Goal: Information Seeking & Learning: Compare options

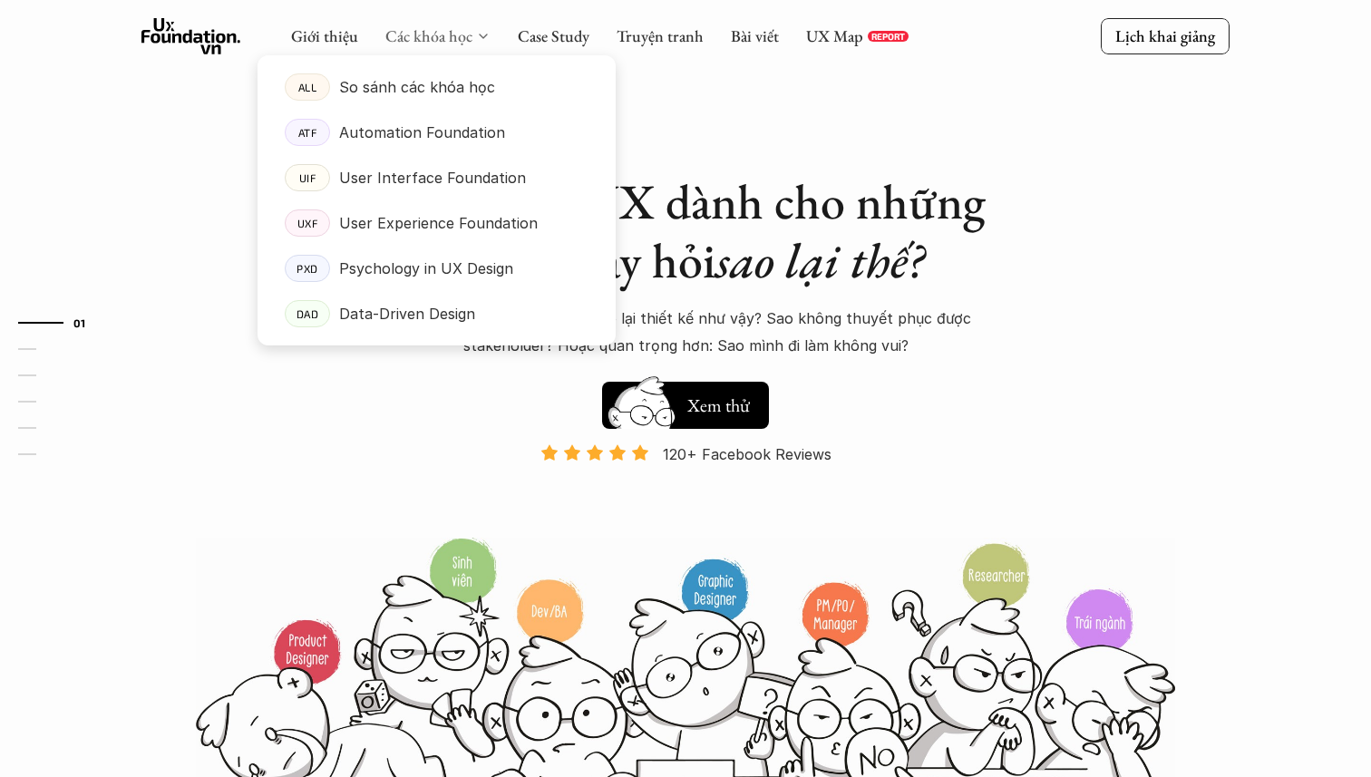
click at [459, 34] on link "Các khóa học" at bounding box center [428, 35] width 87 height 21
click at [427, 31] on link "Các khóa học" at bounding box center [428, 35] width 87 height 21
click at [441, 34] on link "Các khóa học" at bounding box center [428, 35] width 87 height 21
click at [453, 38] on link "Các khóa học" at bounding box center [428, 35] width 87 height 21
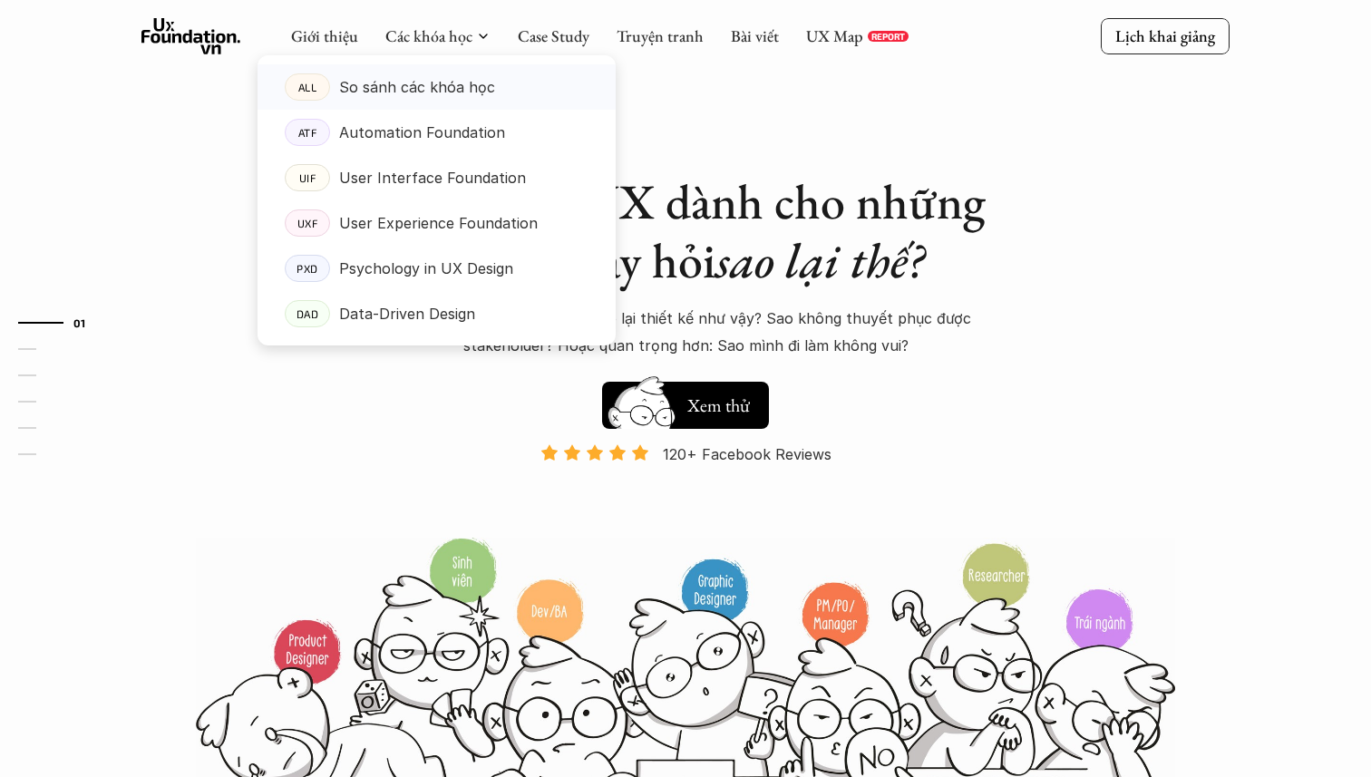
click at [433, 88] on p "So sánh các khóa học" at bounding box center [417, 86] width 156 height 27
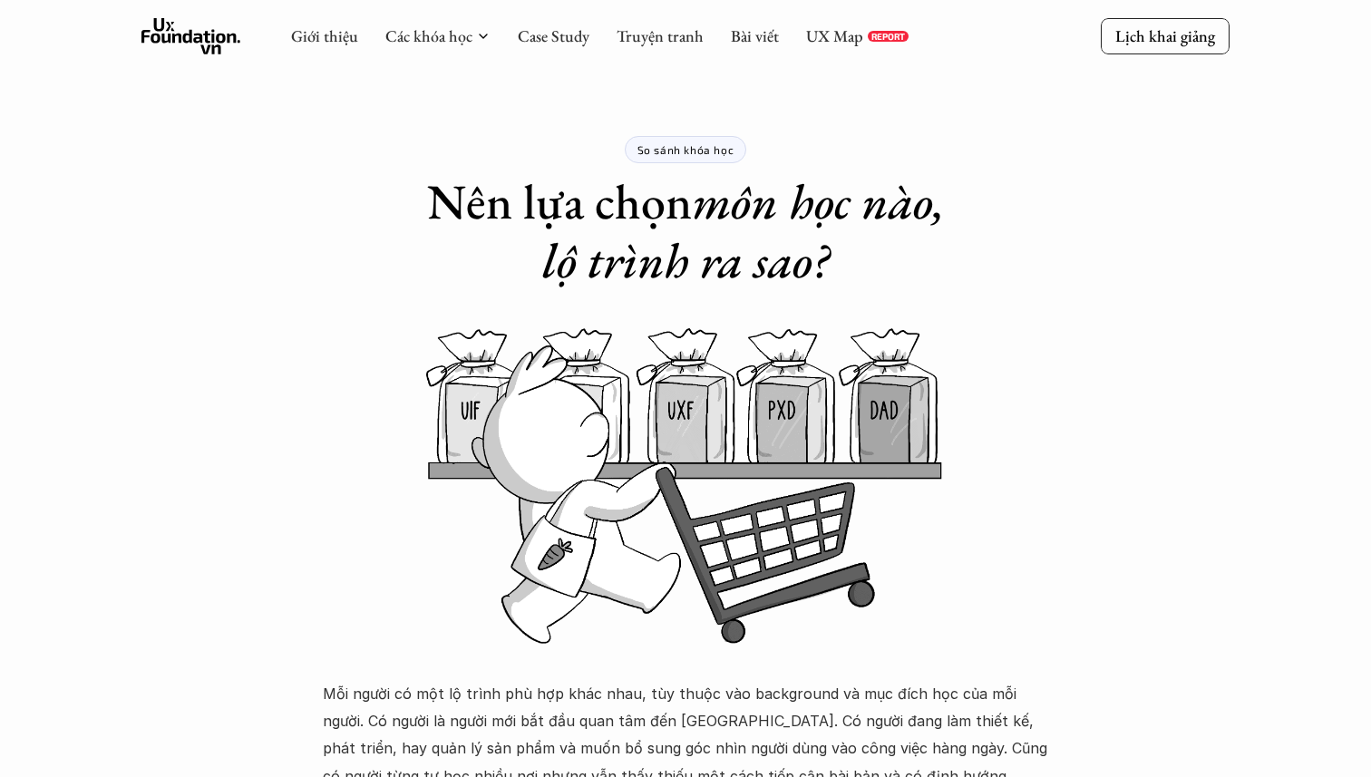
click at [190, 39] on use at bounding box center [191, 36] width 100 height 36
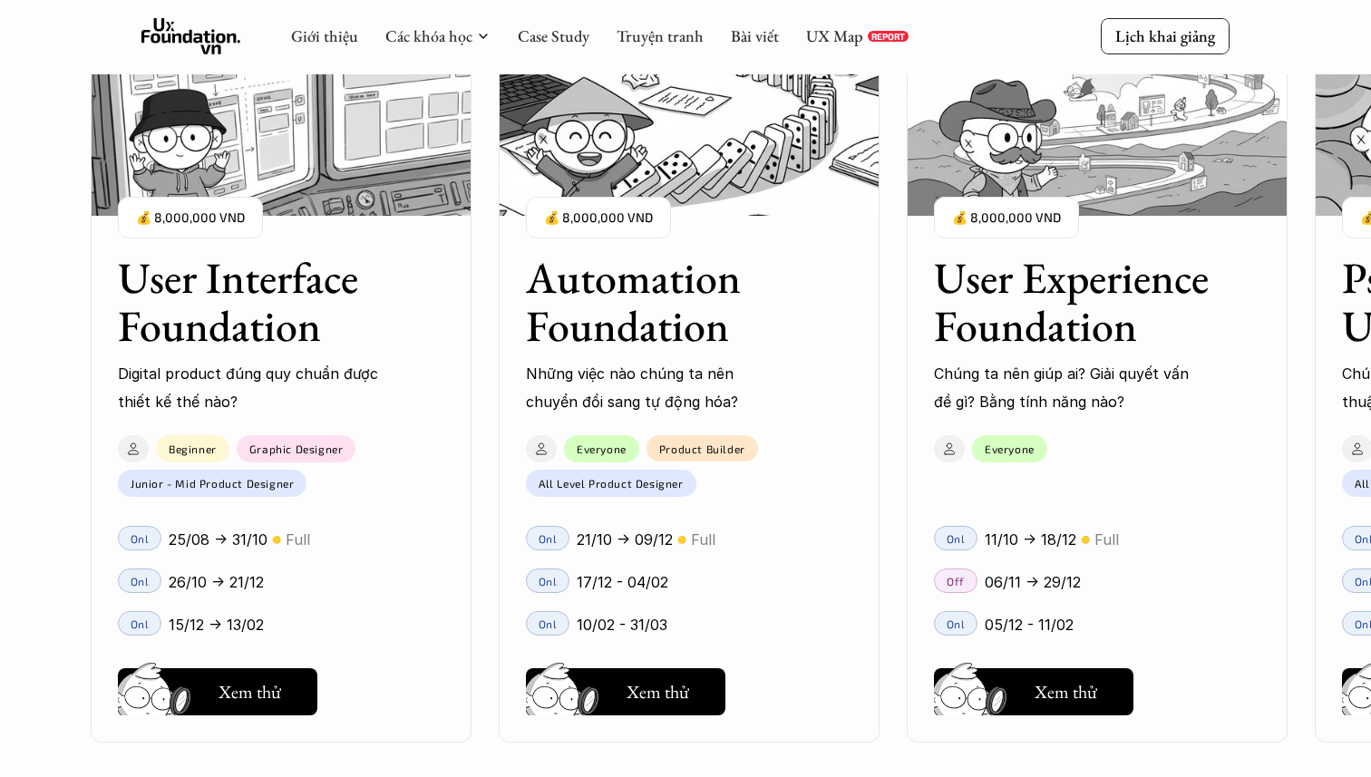
scroll to position [1734, 0]
